Goal: Information Seeking & Learning: Learn about a topic

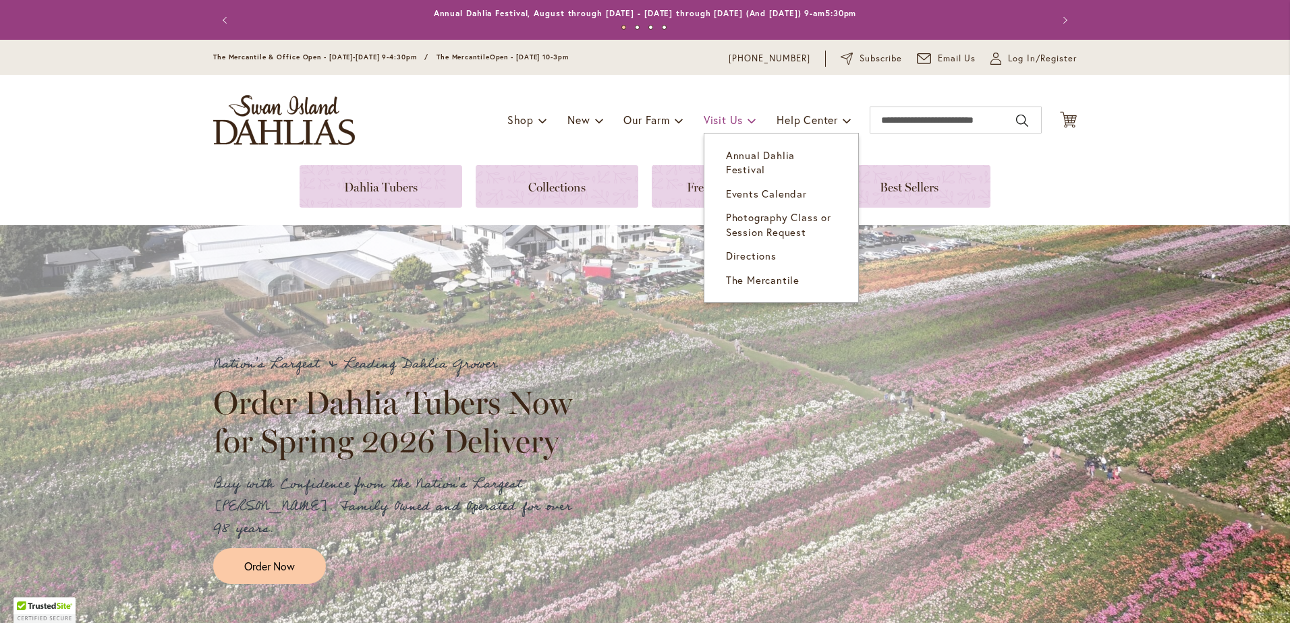
click at [709, 118] on span "Visit Us" at bounding box center [723, 120] width 39 height 14
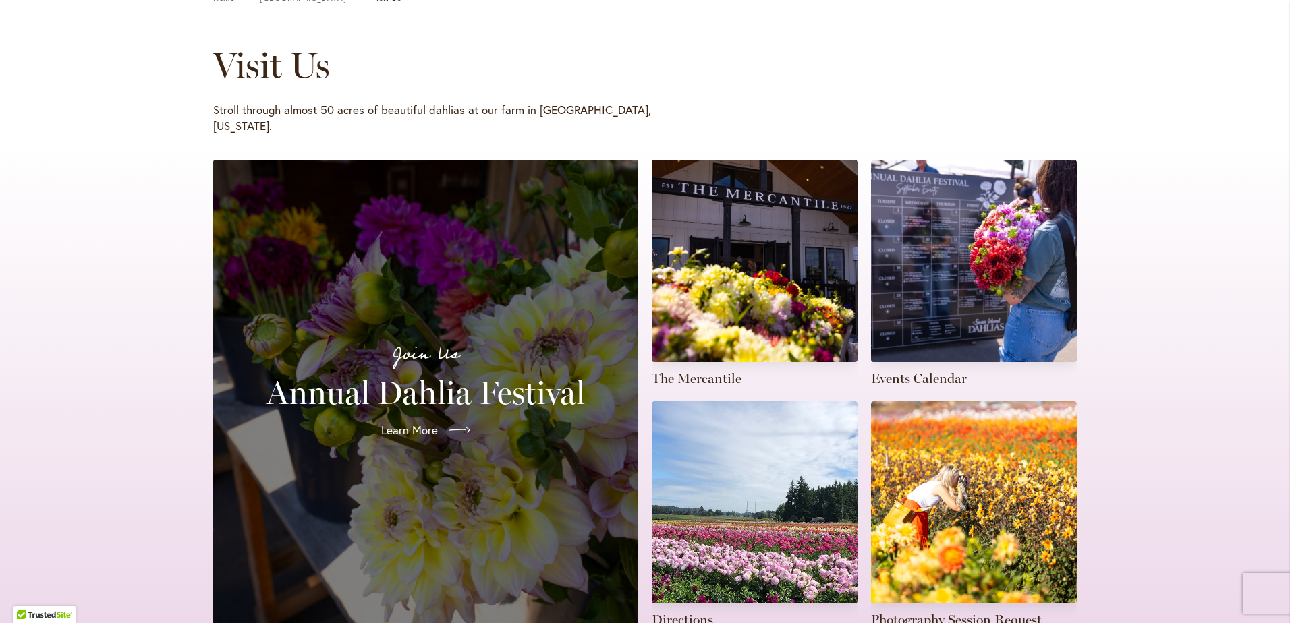
scroll to position [202, 0]
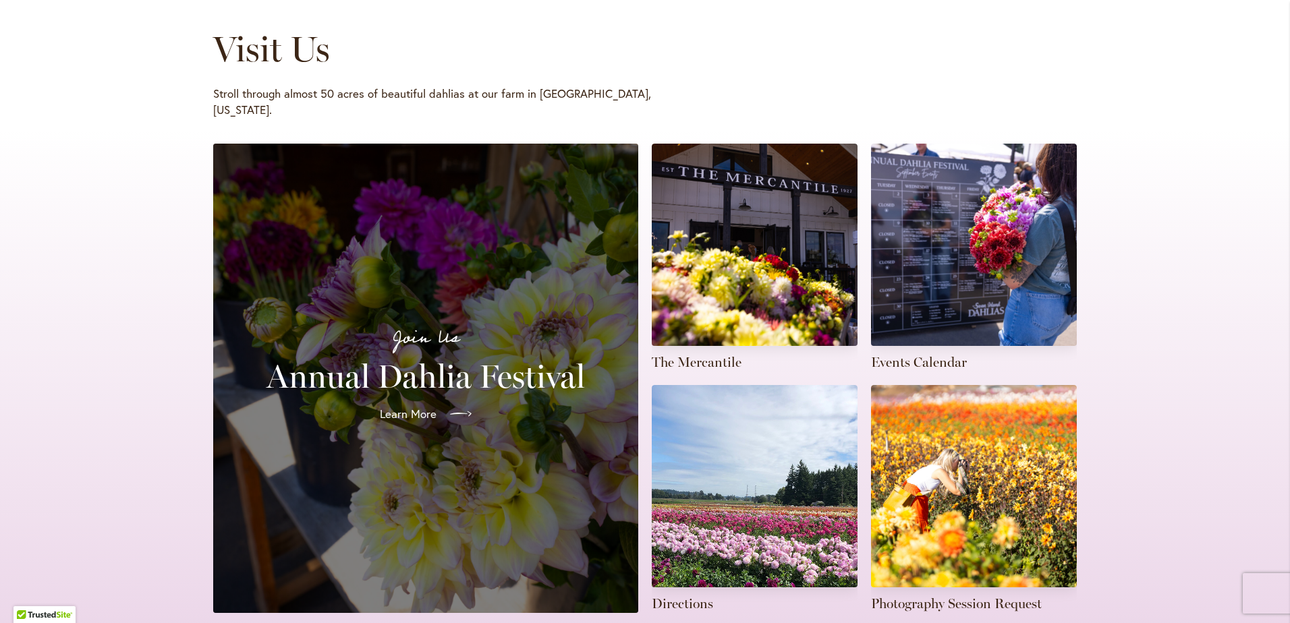
click at [429, 406] on span "Learn More" at bounding box center [408, 414] width 57 height 16
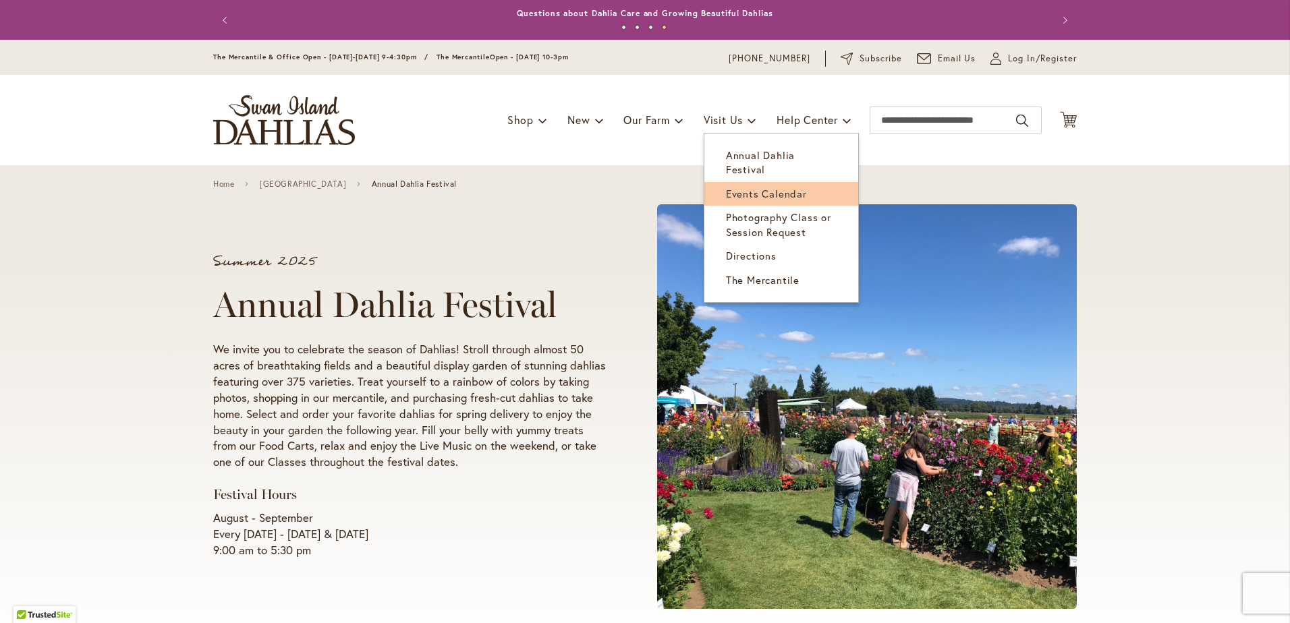
click at [764, 182] on link "Events Calendar" at bounding box center [781, 194] width 154 height 24
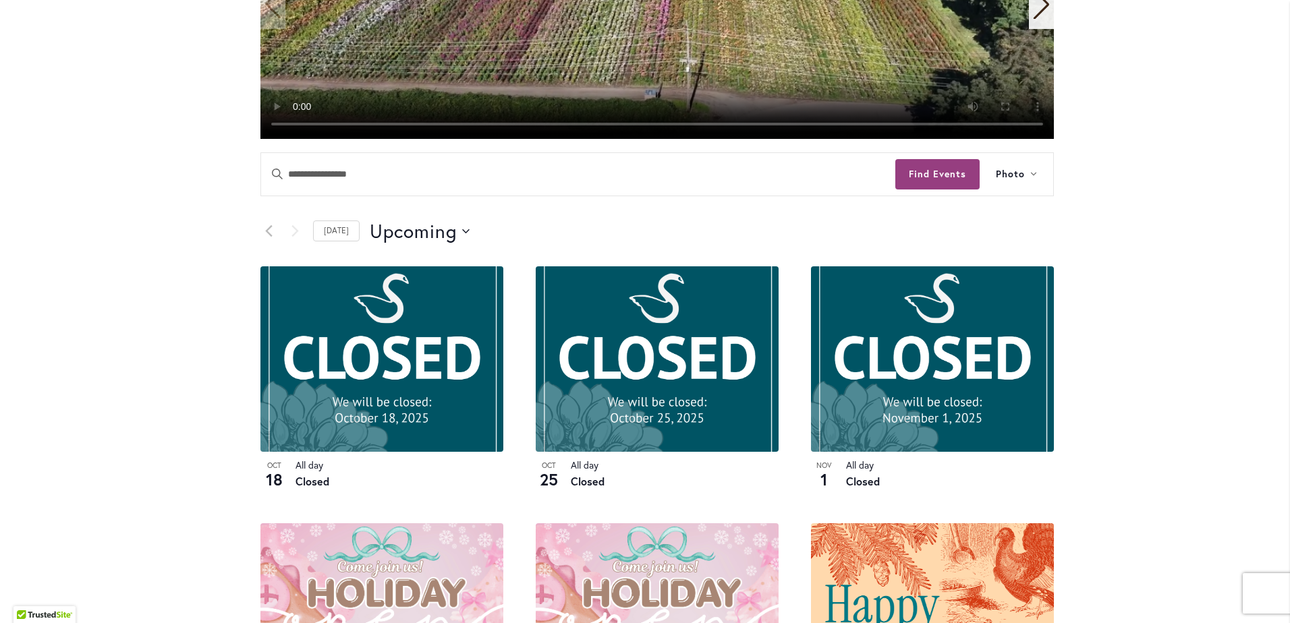
scroll to position [472, 0]
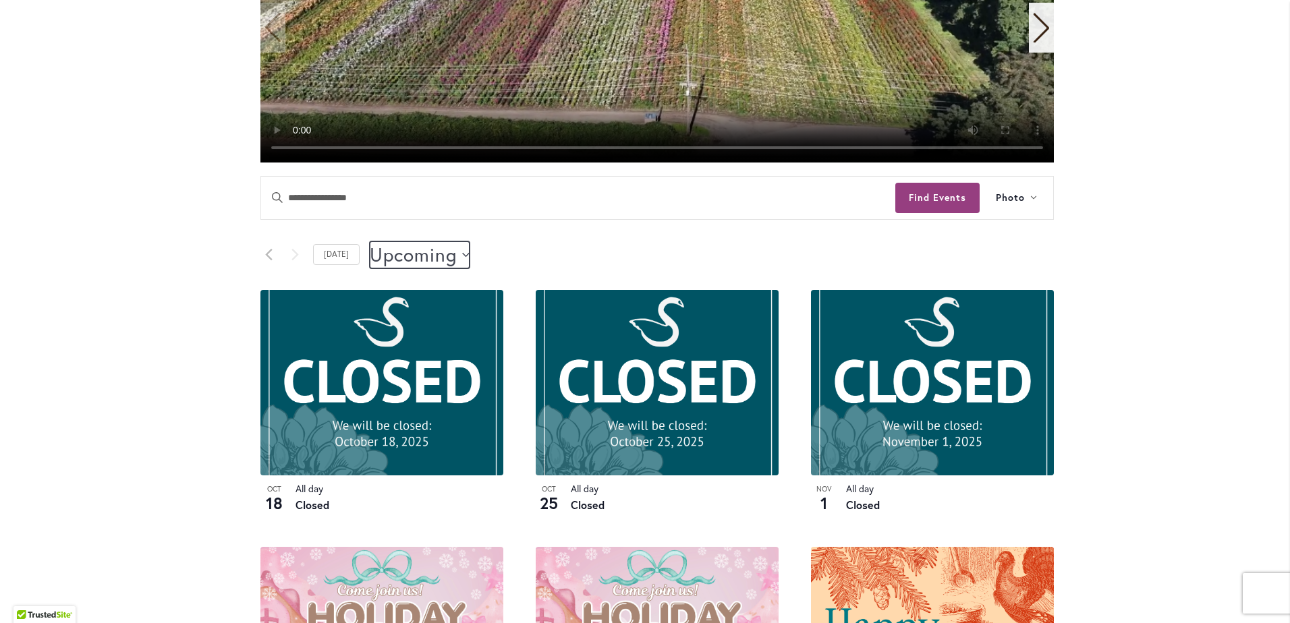
click at [436, 253] on span "Upcoming" at bounding box center [413, 254] width 87 height 27
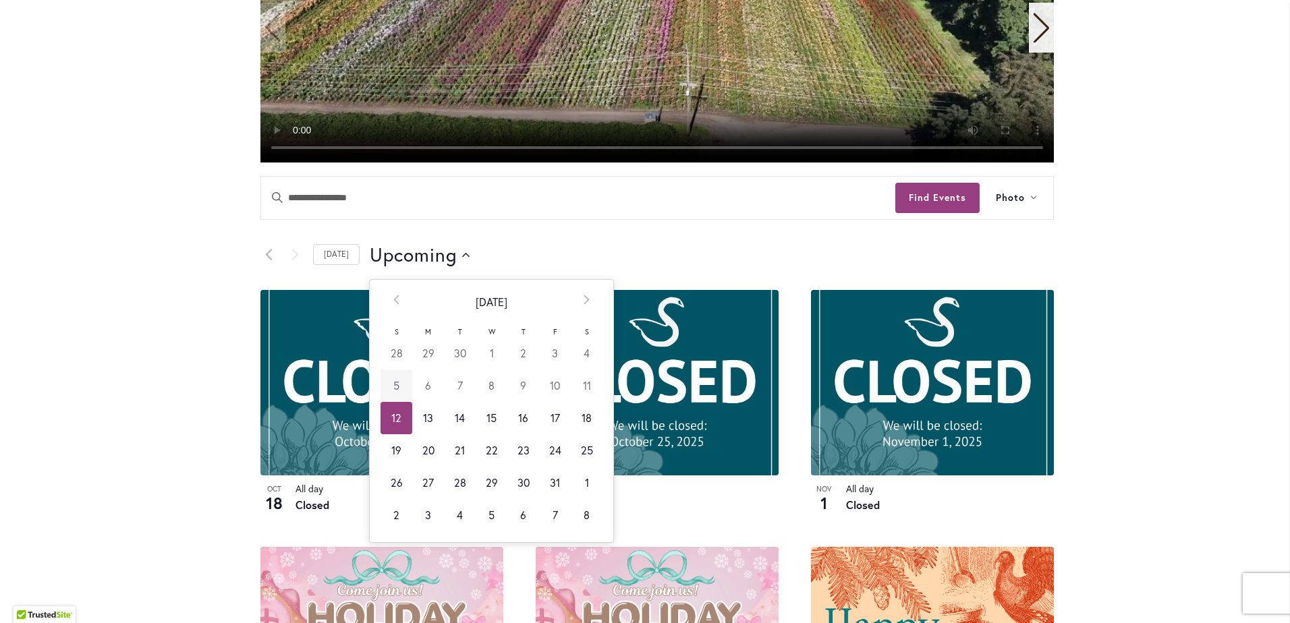
click at [382, 383] on td "5" at bounding box center [396, 386] width 32 height 32
type input "*********"
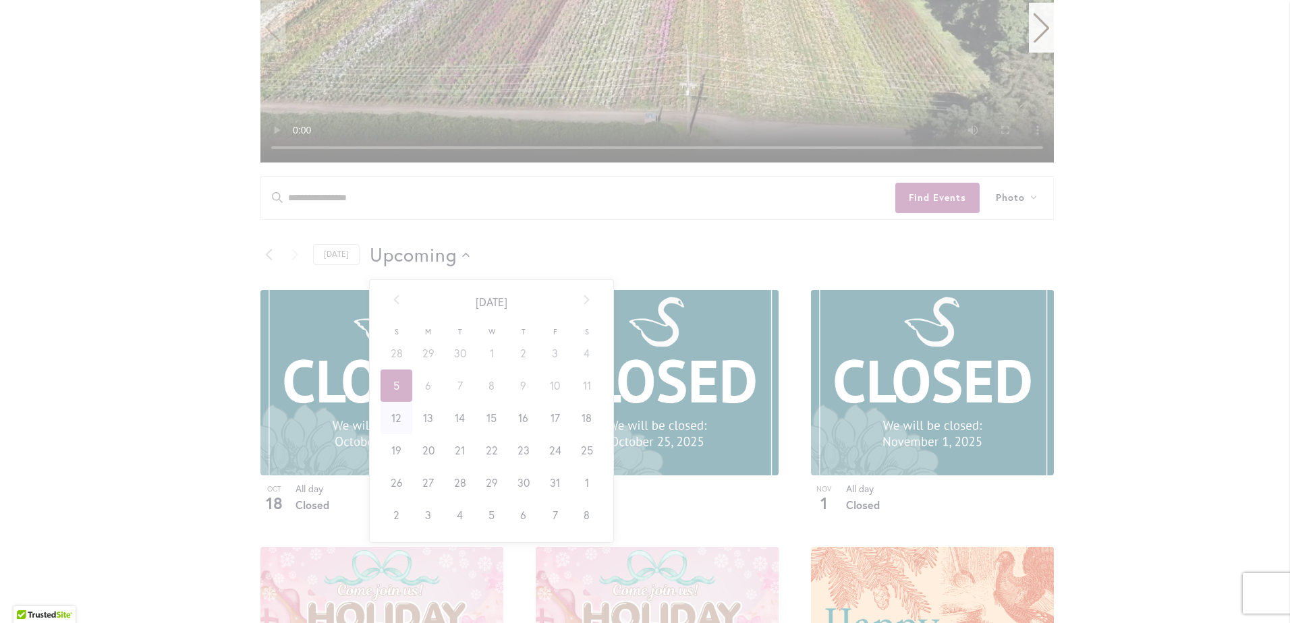
scroll to position [0, 0]
click at [389, 300] on div "6 events found." at bounding box center [657, 358] width 888 height 1331
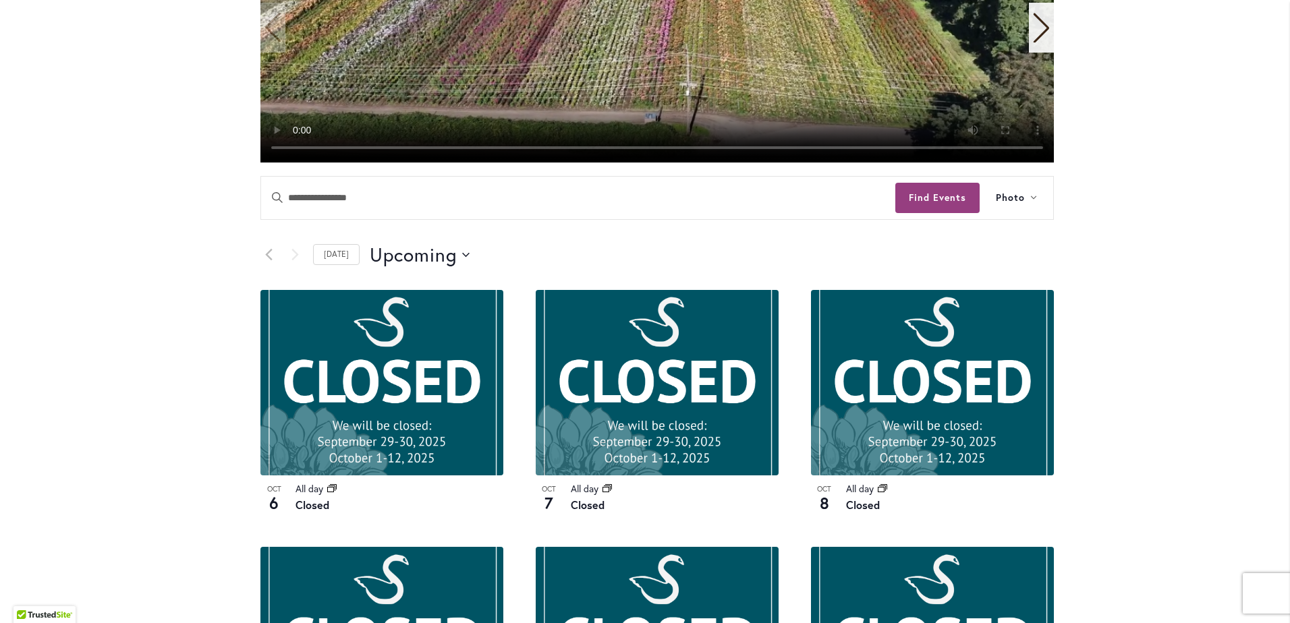
click at [405, 251] on span "Upcoming" at bounding box center [413, 254] width 87 height 27
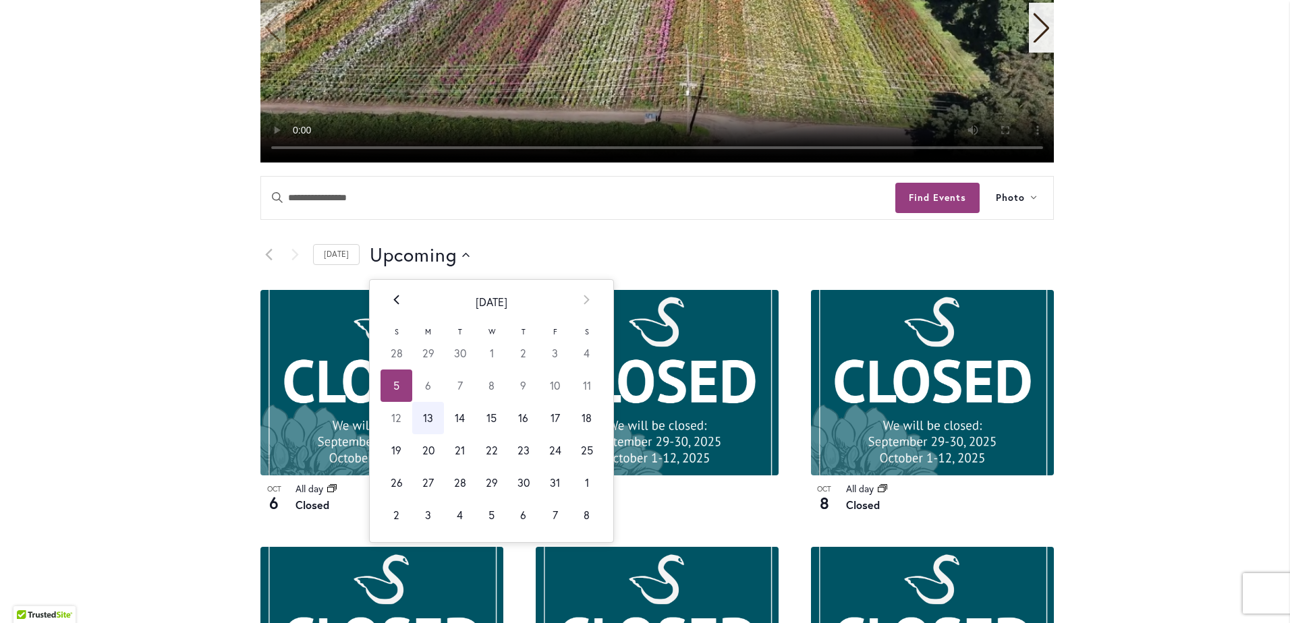
click at [381, 299] on th "Prev" at bounding box center [396, 302] width 32 height 45
click at [382, 486] on td "28" at bounding box center [396, 483] width 32 height 32
type input "*********"
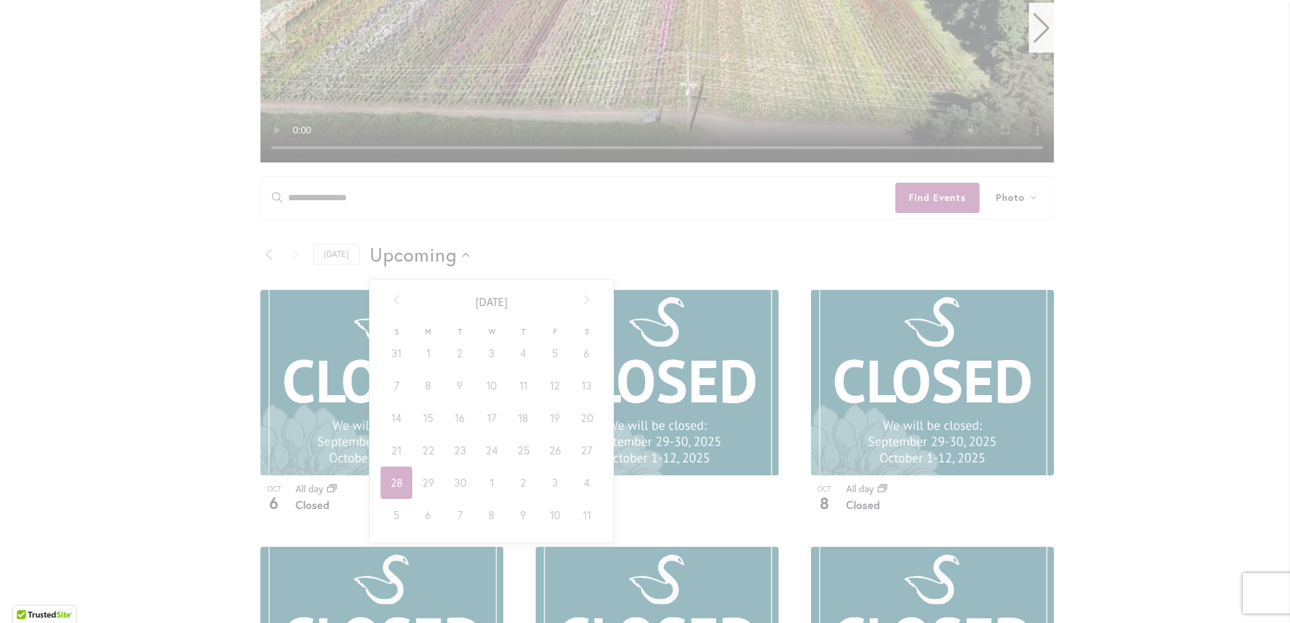
scroll to position [0, 55]
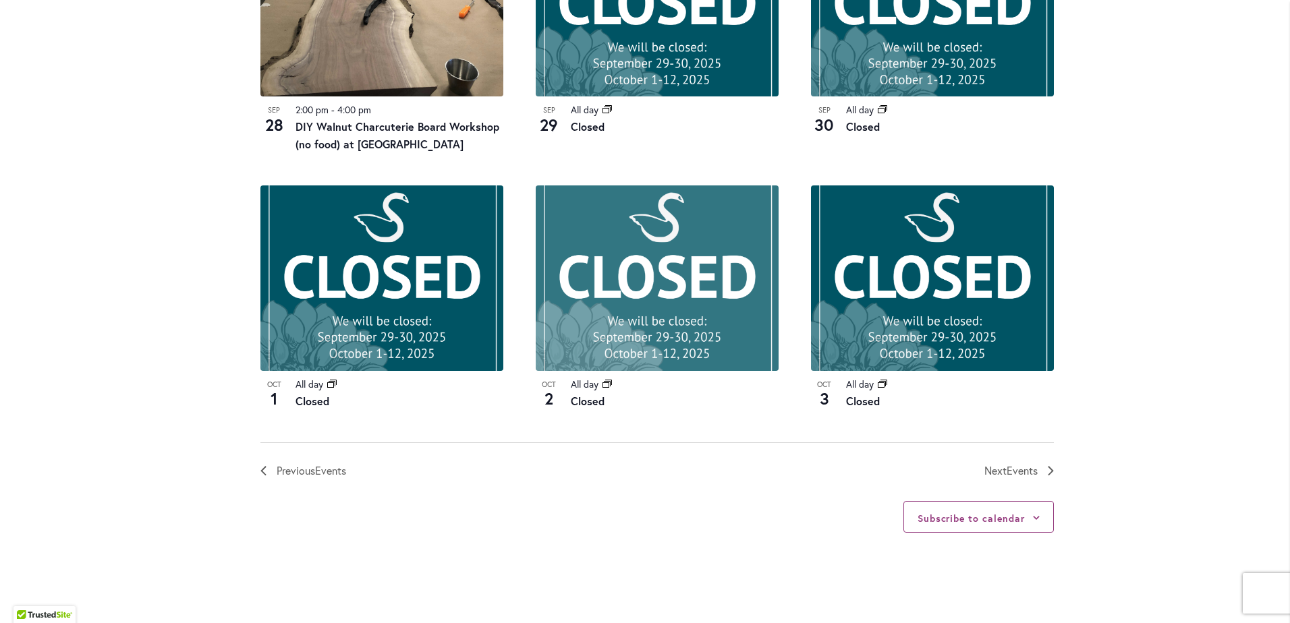
scroll to position [1484, 0]
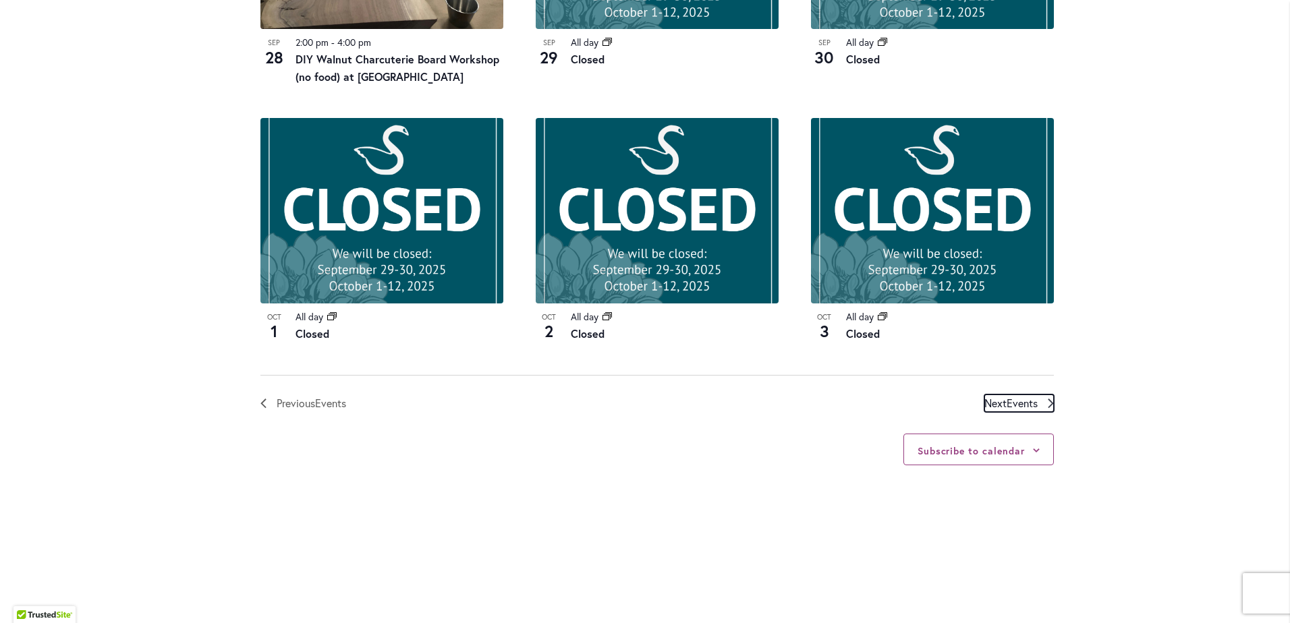
click at [1006, 396] on span "Events" at bounding box center [1021, 403] width 31 height 14
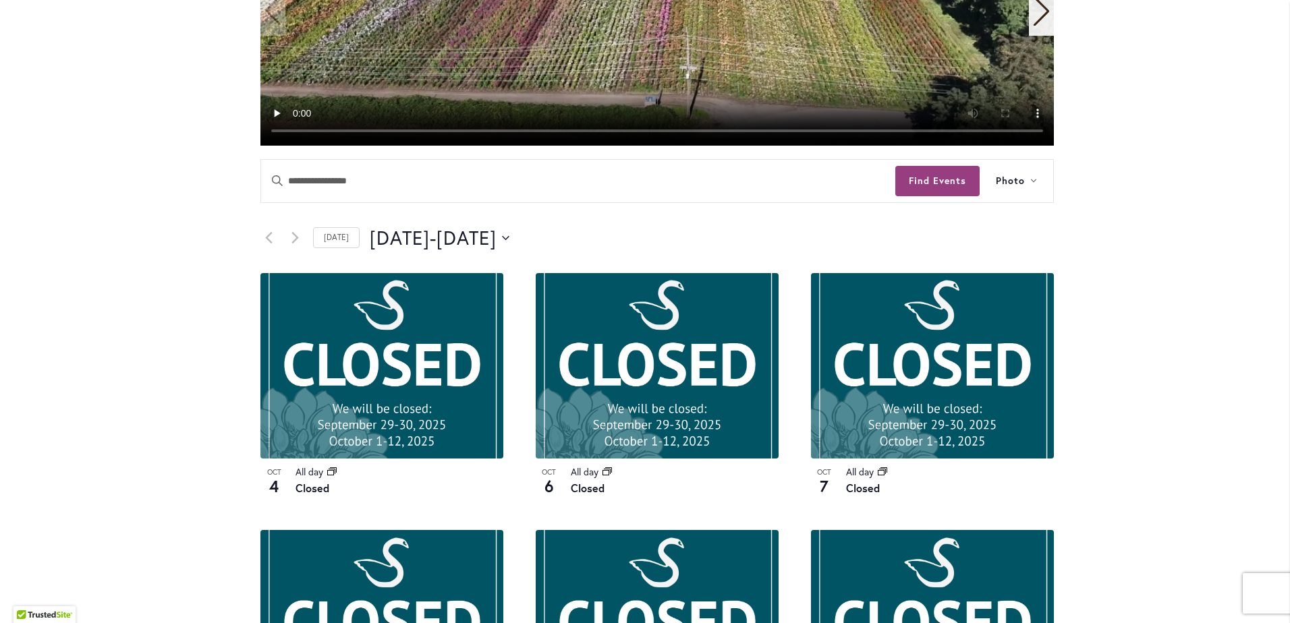
scroll to position [202, 0]
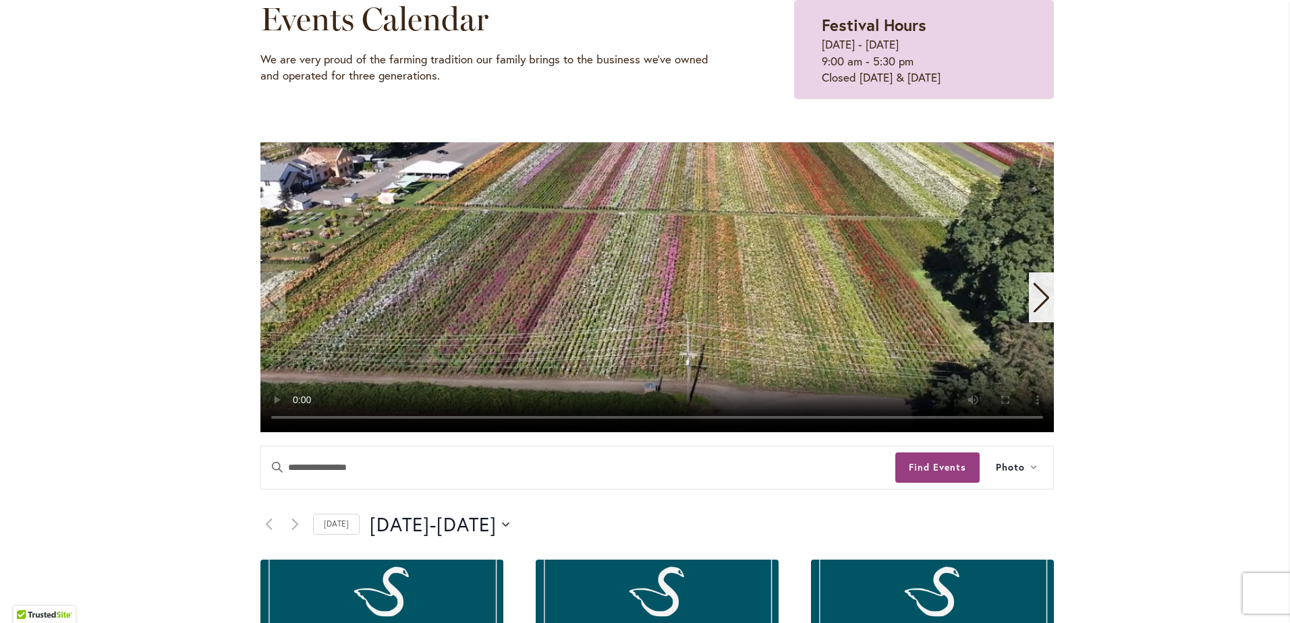
click at [1032, 302] on icon "Next slide" at bounding box center [1041, 298] width 18 height 30
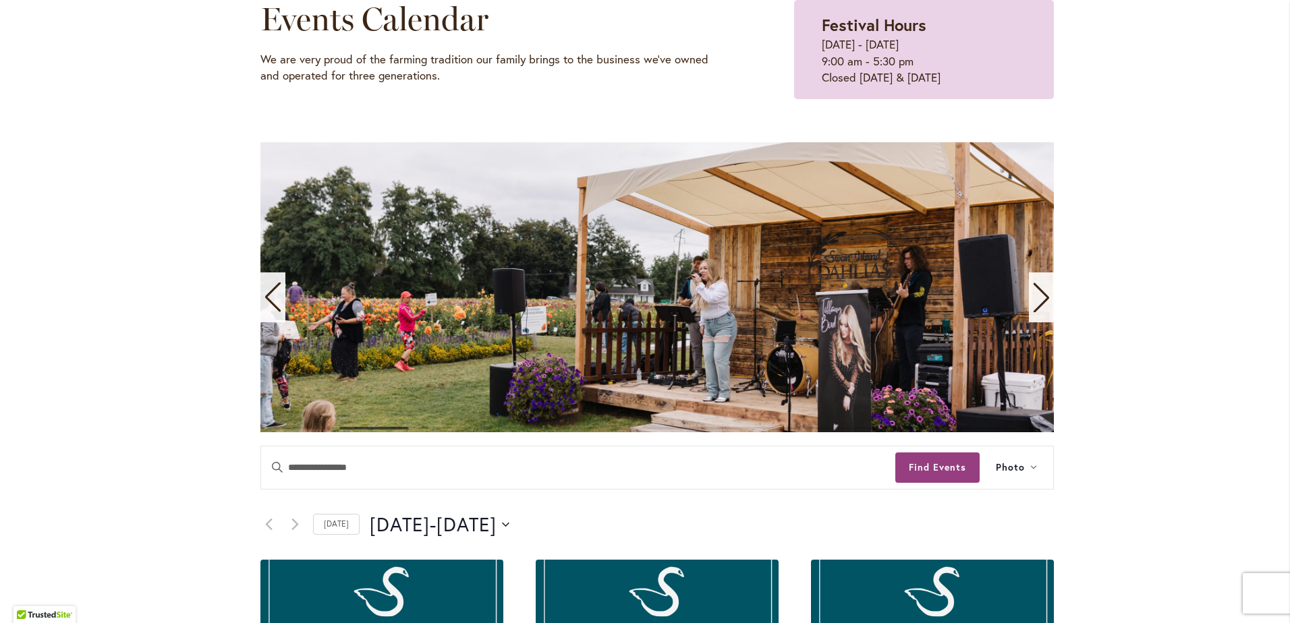
click at [1032, 302] on icon "Next slide" at bounding box center [1041, 298] width 18 height 30
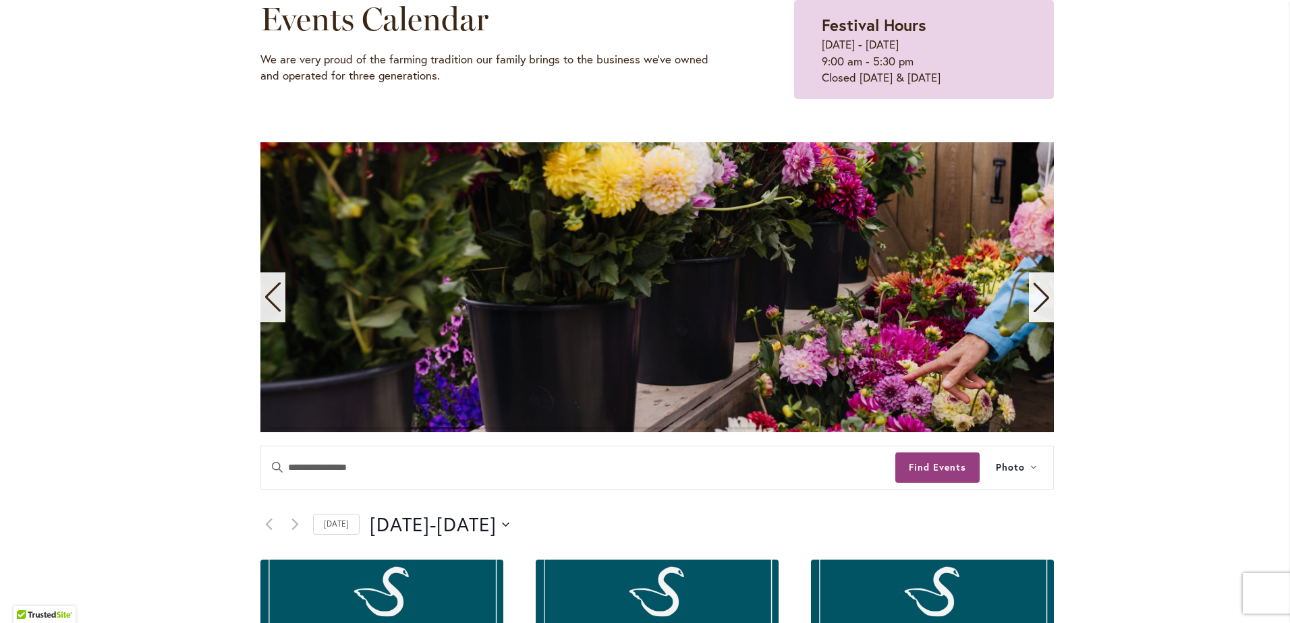
scroll to position [0, 0]
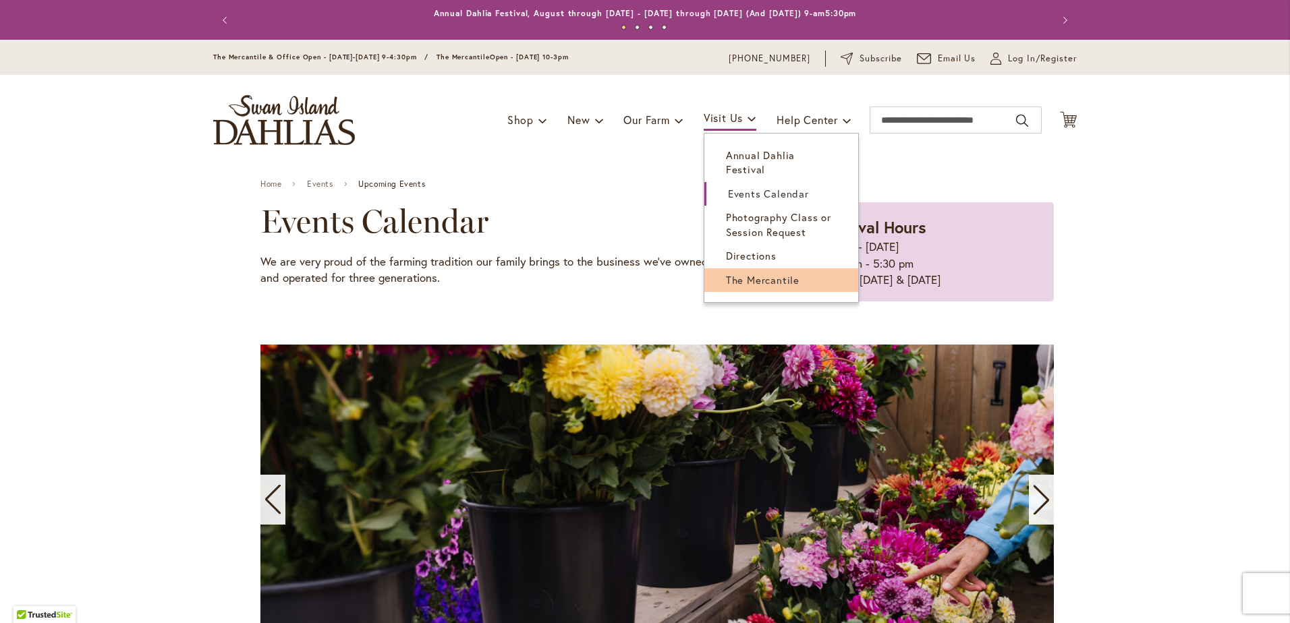
click at [739, 273] on span "The Mercantile" at bounding box center [763, 279] width 74 height 13
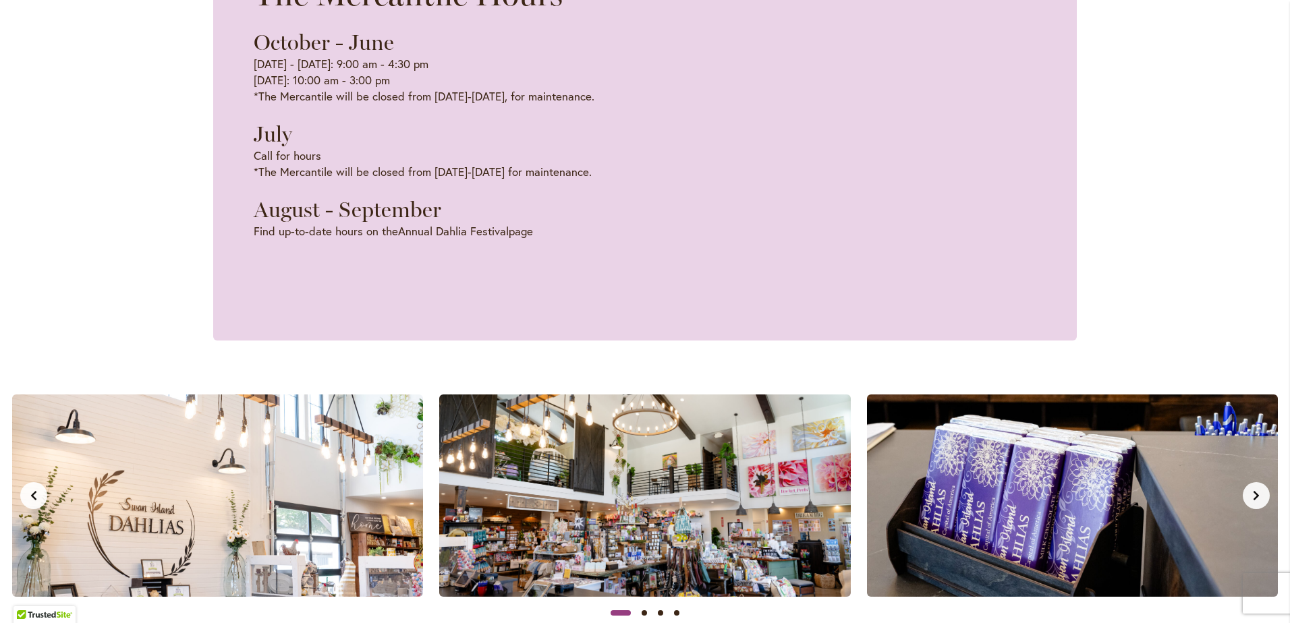
scroll to position [1012, 0]
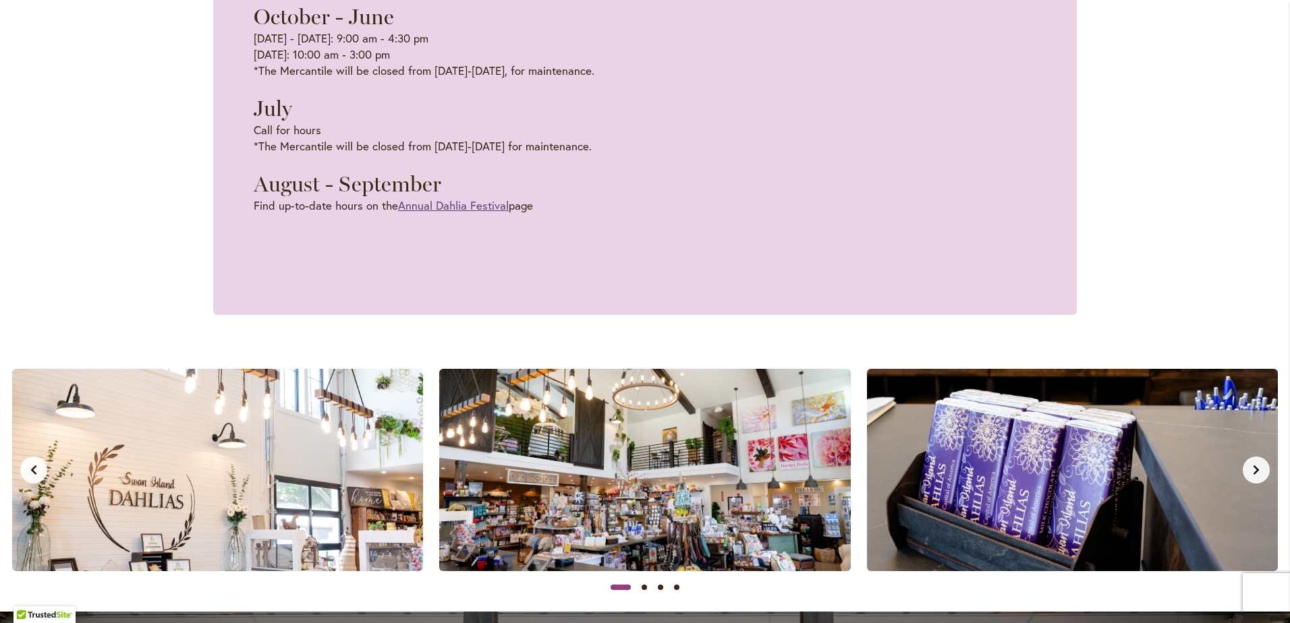
click at [461, 213] on link "Annual Dahlia Festival" at bounding box center [453, 206] width 111 height 16
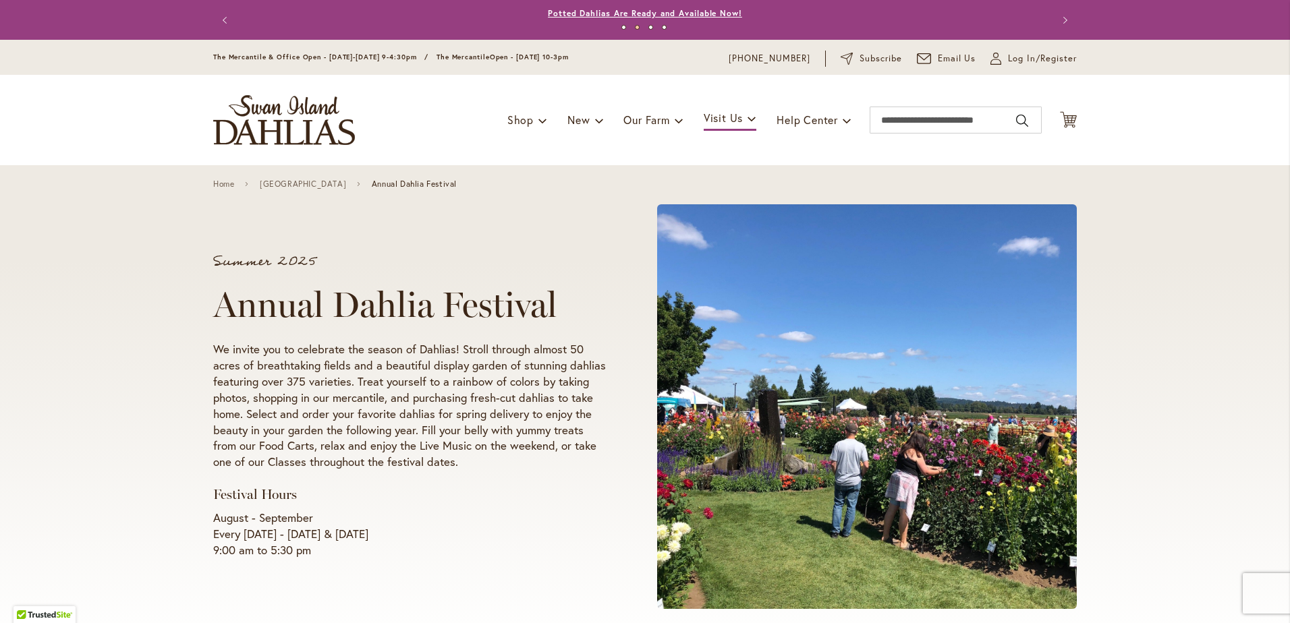
click at [675, 13] on link "Potted Dahlias Are Ready and Available Now!" at bounding box center [645, 13] width 194 height 10
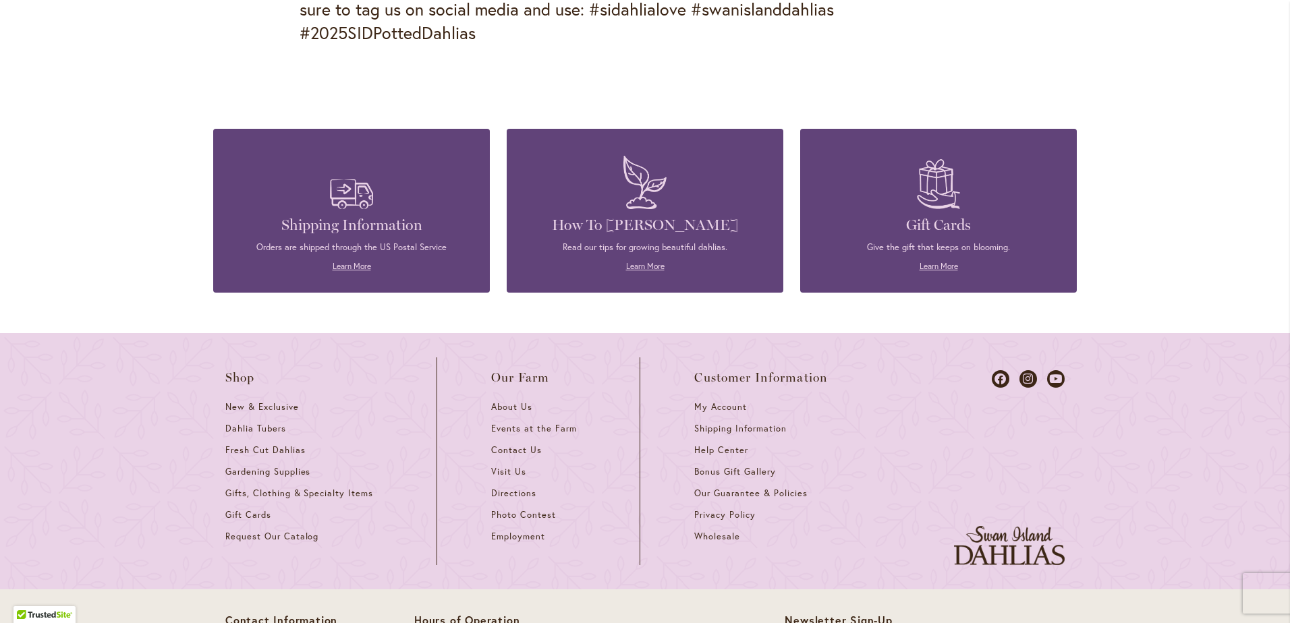
scroll to position [2055, 0]
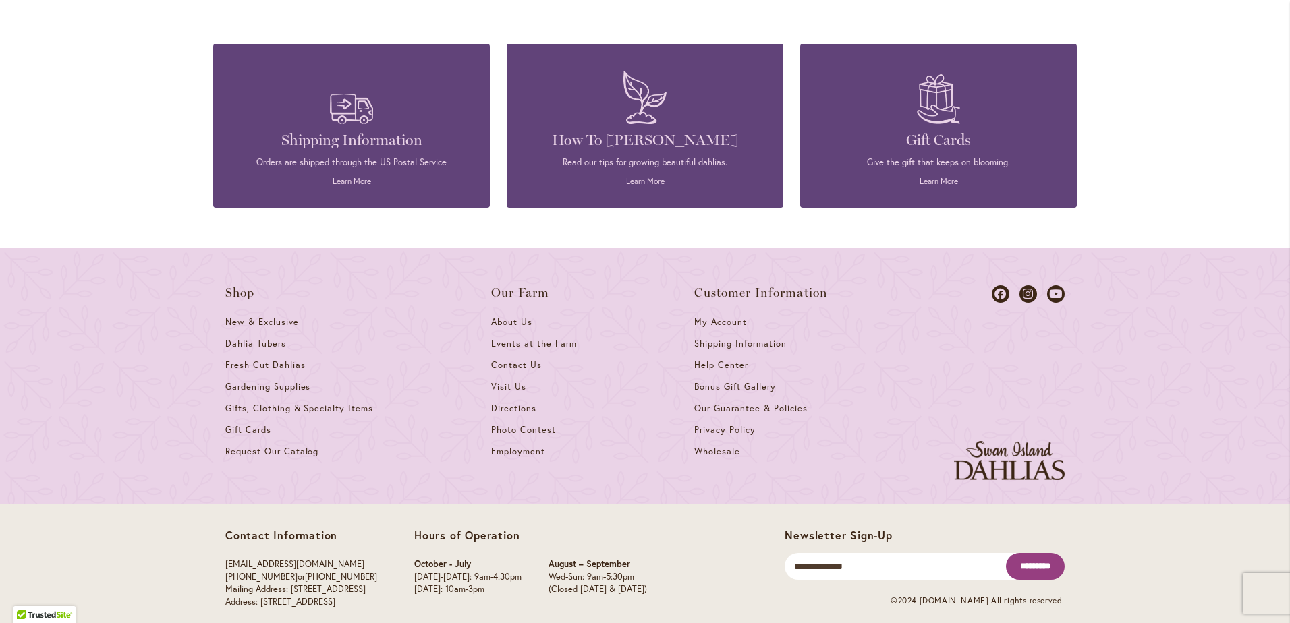
click at [289, 360] on span "Fresh Cut Dahlias" at bounding box center [265, 365] width 80 height 11
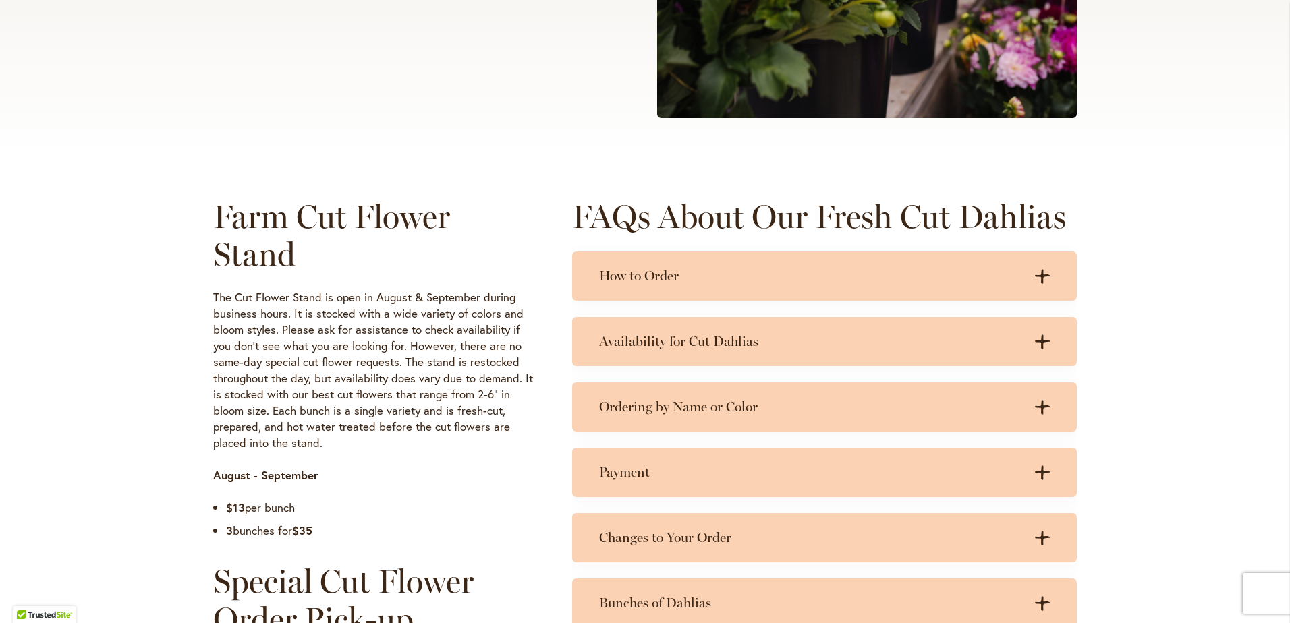
scroll to position [607, 0]
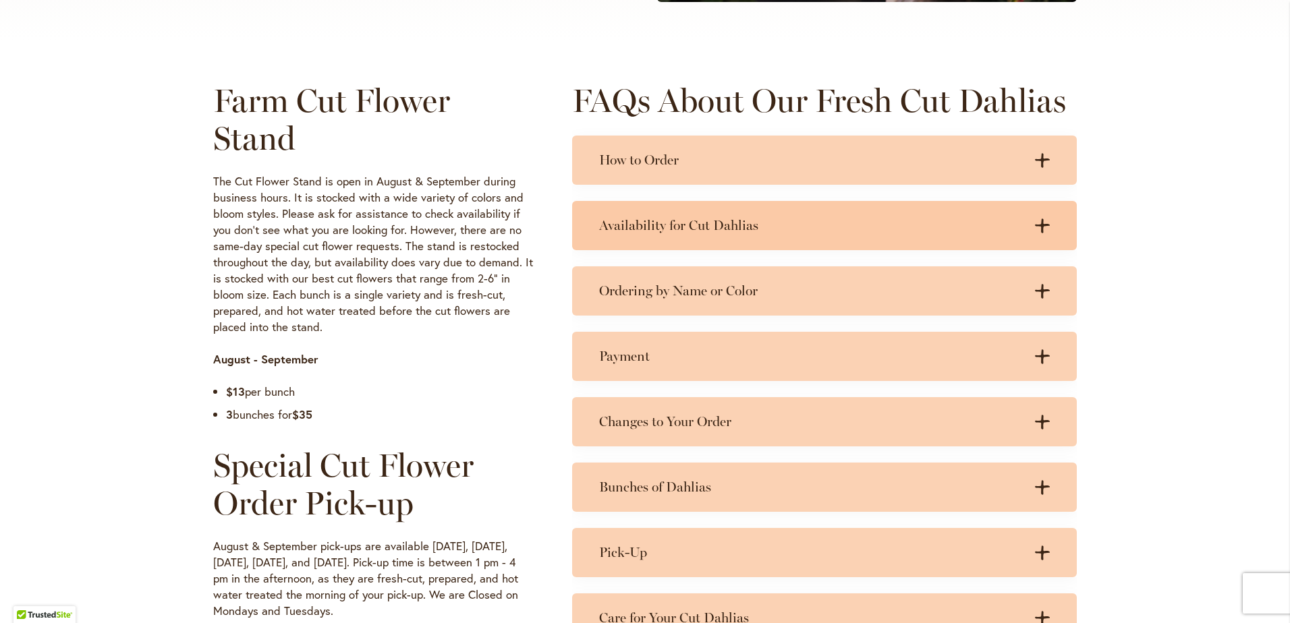
click at [640, 216] on div "Availability for Cut Dahlias .cls-1 { fill: #3c2616; stroke-width: 0px; } .cls-…" at bounding box center [824, 225] width 505 height 49
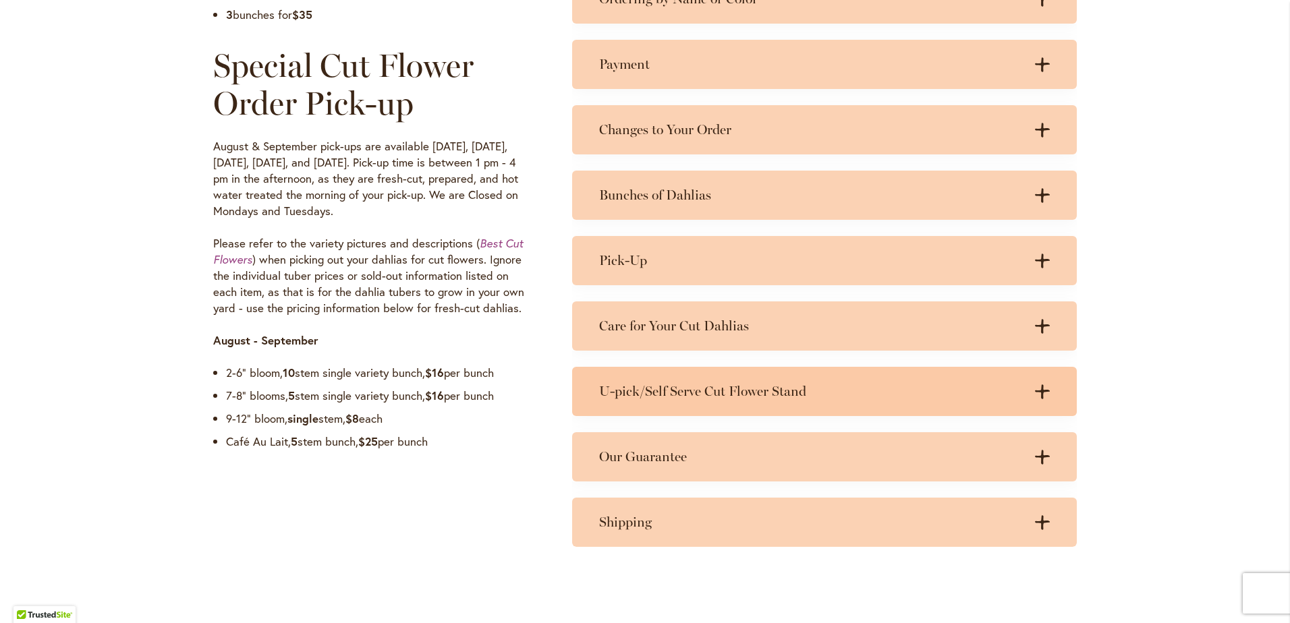
scroll to position [1012, 0]
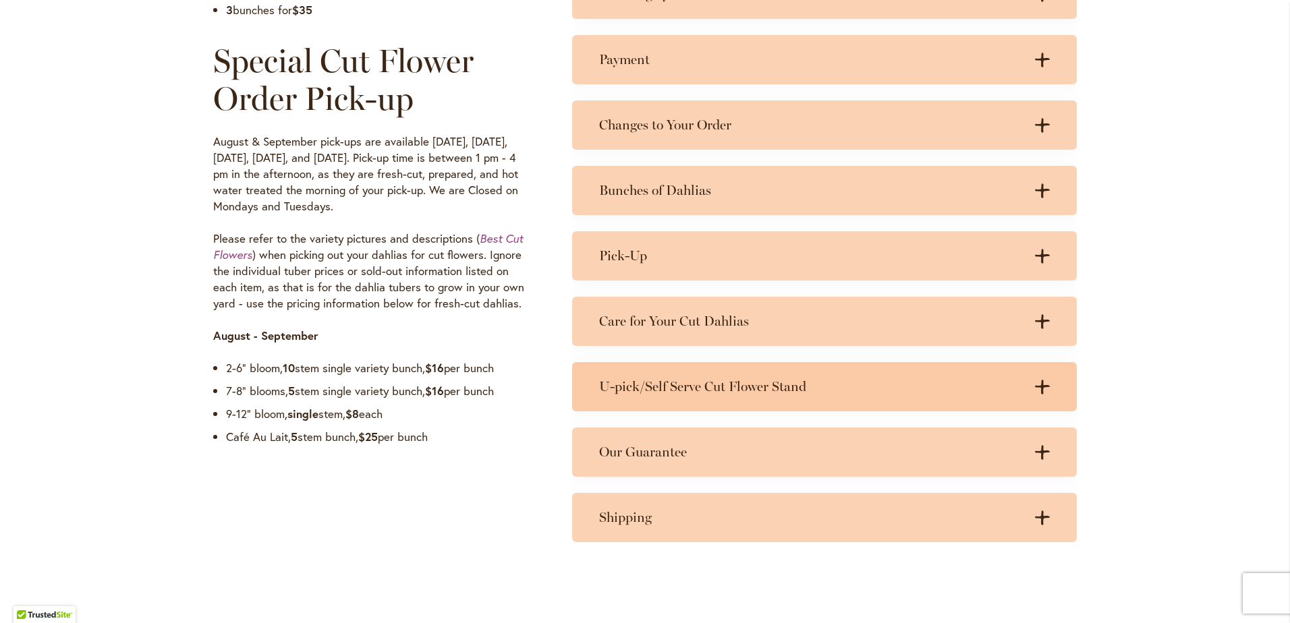
click at [749, 382] on h3 "U-pick/Self Serve Cut Flower Stand" at bounding box center [811, 386] width 424 height 17
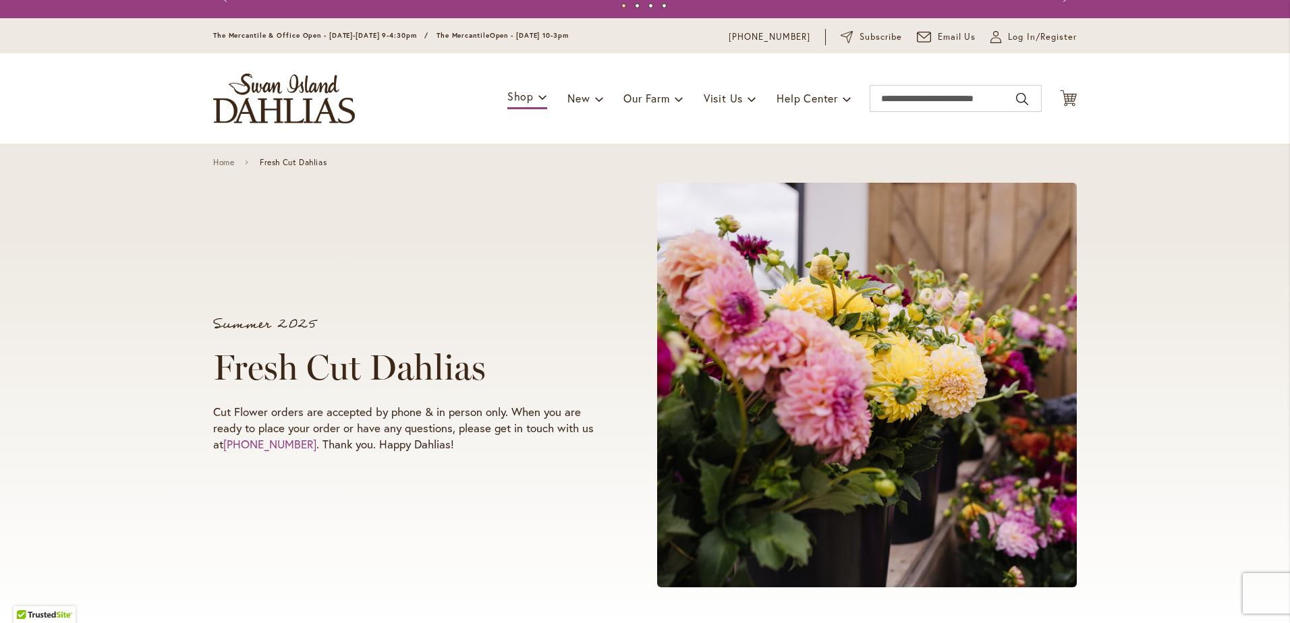
scroll to position [0, 0]
